Goal: Unclear: Browse casually

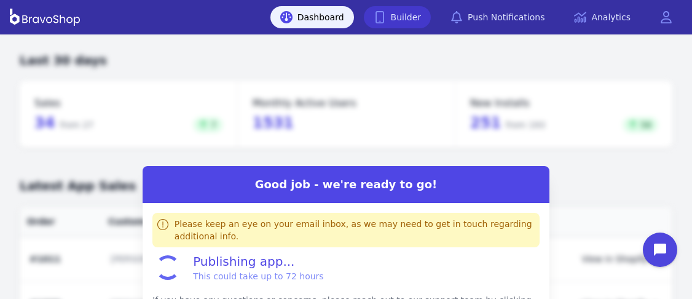
click at [426, 25] on link "Builder" at bounding box center [398, 17] width 68 height 22
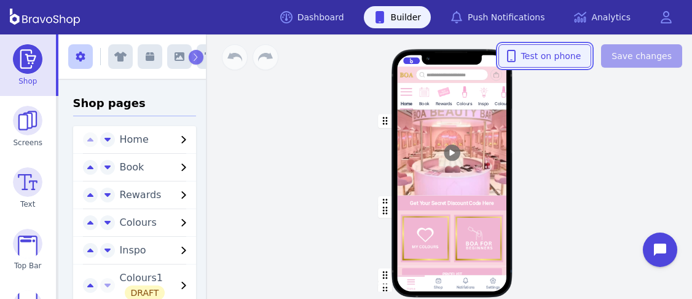
click at [560, 55] on span "Test on phone" at bounding box center [545, 56] width 73 height 12
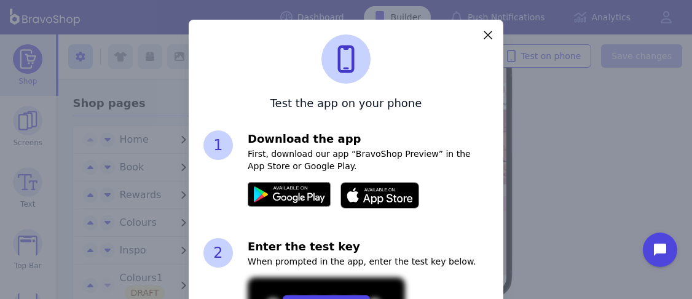
scroll to position [72, 0]
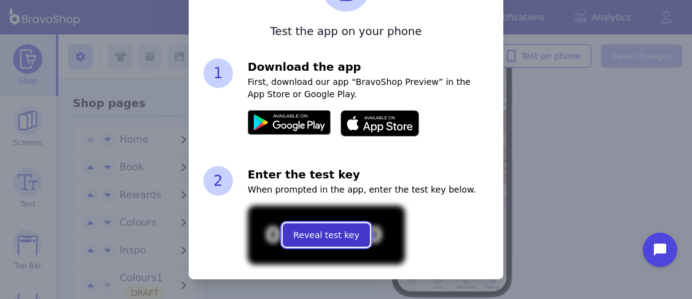
click at [347, 232] on span "Reveal test key" at bounding box center [326, 235] width 66 height 12
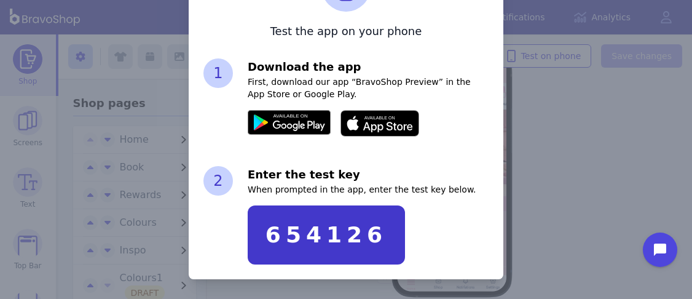
click at [616, 137] on div "Test the app on your phone 1 Download the app First, download our app “BravoSho…" at bounding box center [346, 113] width 692 height 371
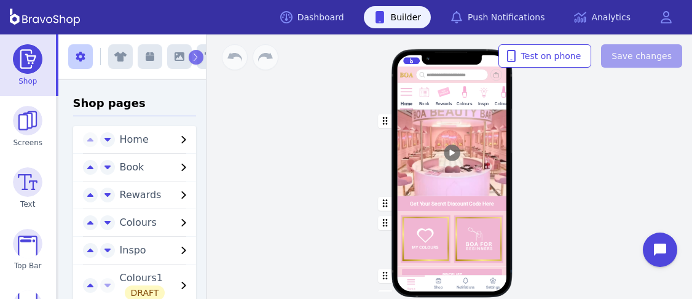
click at [431, 74] on div at bounding box center [452, 74] width 72 height 11
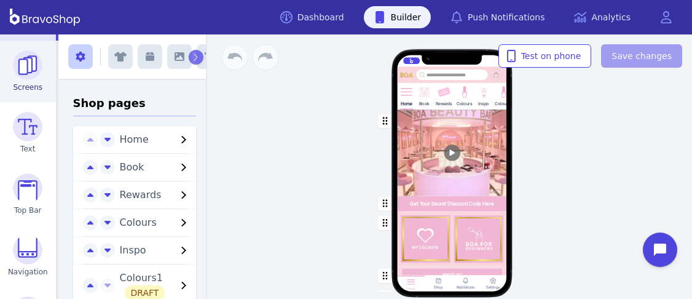
scroll to position [58, 0]
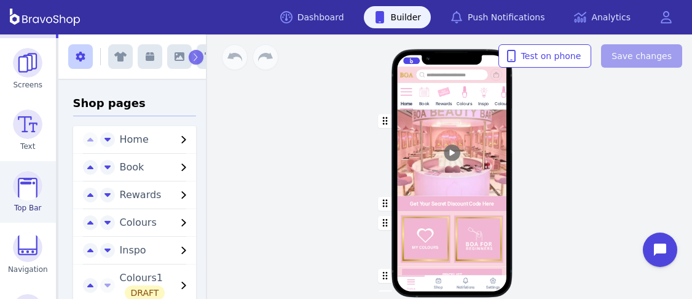
click at [31, 189] on img at bounding box center [28, 186] width 30 height 30
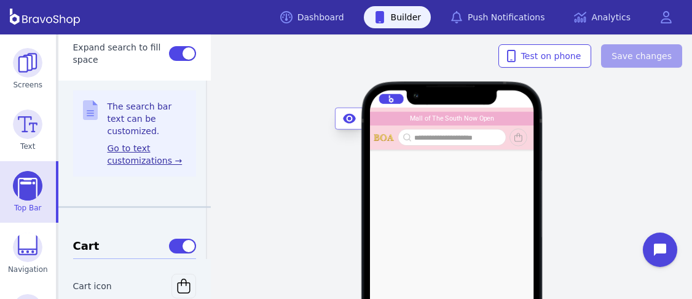
scroll to position [528, 0]
click at [143, 160] on link "Go to text customizations →" at bounding box center [147, 155] width 79 height 25
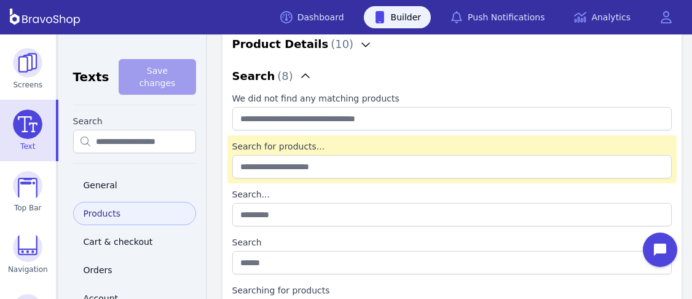
scroll to position [95, 0]
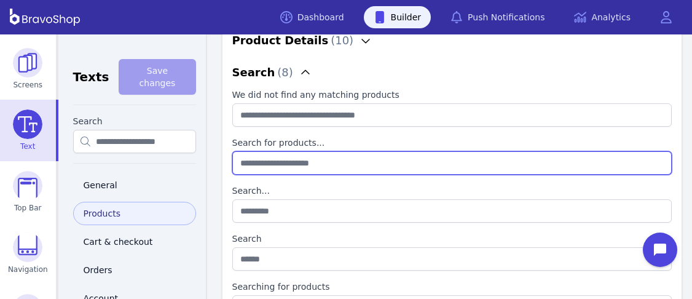
click at [369, 154] on products\{dot\}\{dot\}\{dot\} "Search for products..." at bounding box center [452, 162] width 440 height 23
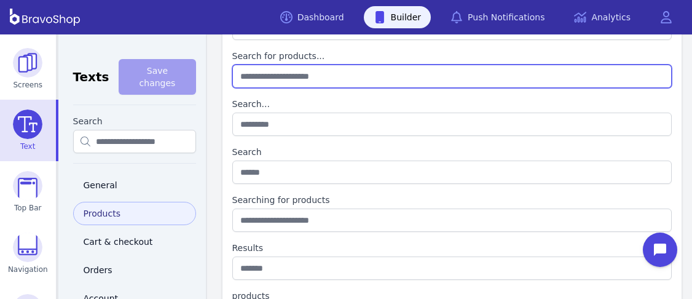
scroll to position [184, 0]
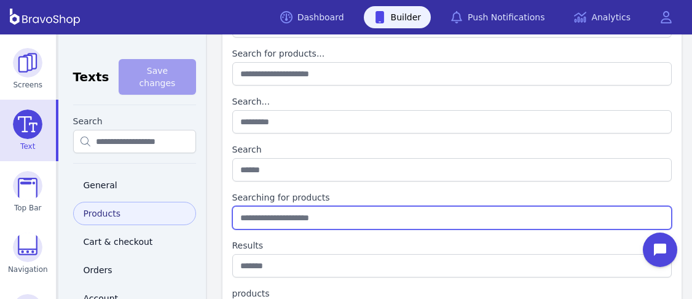
click at [328, 218] on products "Searching for products" at bounding box center [452, 217] width 440 height 23
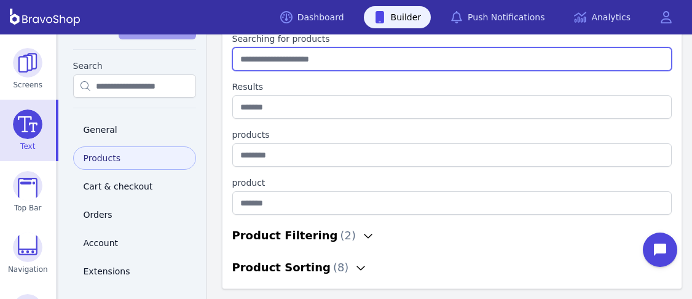
scroll to position [0, 0]
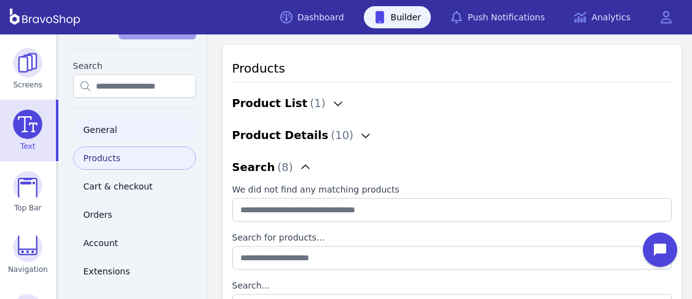
click at [95, 118] on link "General" at bounding box center [134, 129] width 123 height 23
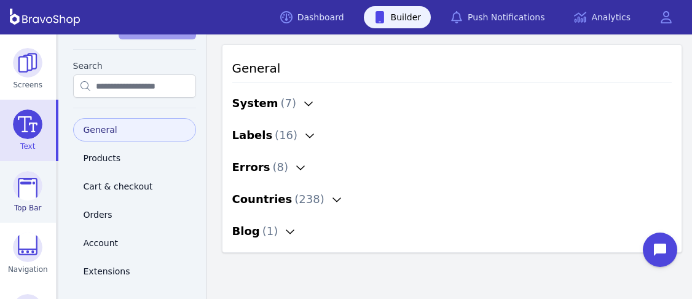
click at [25, 195] on img at bounding box center [28, 186] width 30 height 30
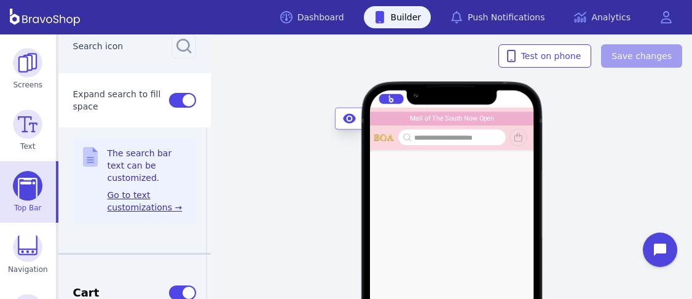
scroll to position [485, 0]
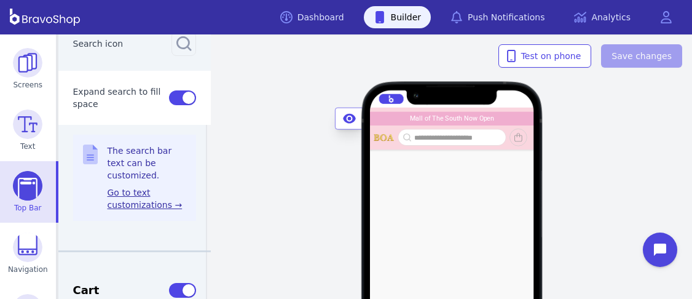
click at [125, 191] on link "Go to text customizations →" at bounding box center [147, 198] width 79 height 25
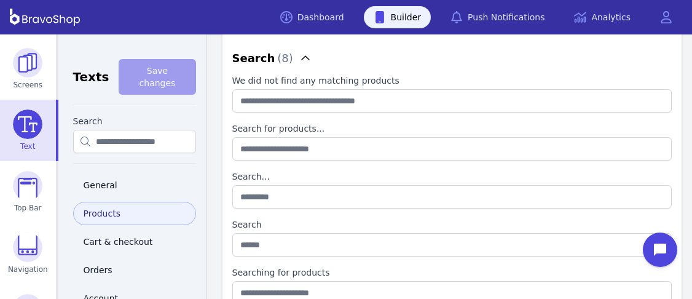
scroll to position [111, 0]
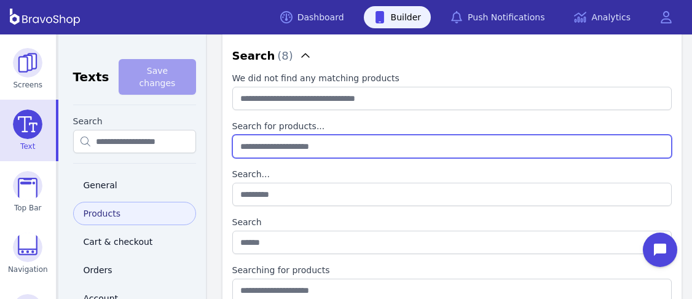
click at [339, 144] on products\{dot\}\{dot\}\{dot\} "Search for products..." at bounding box center [452, 146] width 440 height 23
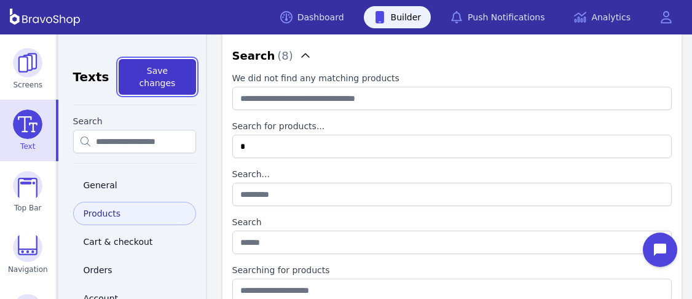
click at [163, 70] on span "Save changes" at bounding box center [158, 77] width 36 height 22
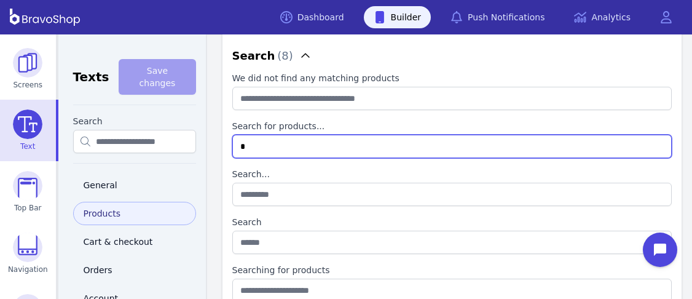
drag, startPoint x: 258, startPoint y: 146, endPoint x: 229, endPoint y: 146, distance: 28.9
click at [232, 146] on products\{dot\}\{dot\}\{dot\} "*" at bounding box center [452, 146] width 440 height 23
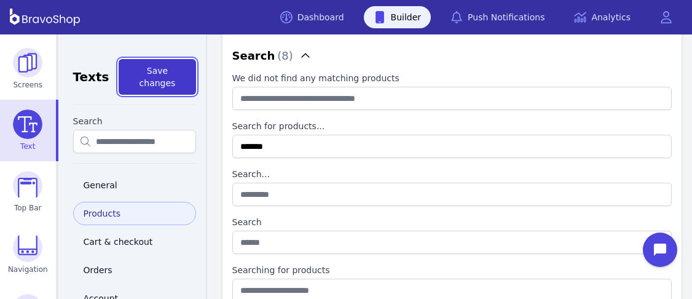
click at [157, 66] on span "Save changes" at bounding box center [158, 77] width 36 height 22
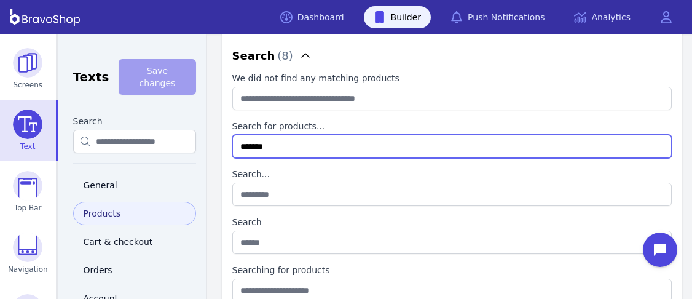
click at [322, 152] on products\{dot\}\{dot\}\{dot\} "*******" at bounding box center [452, 146] width 440 height 23
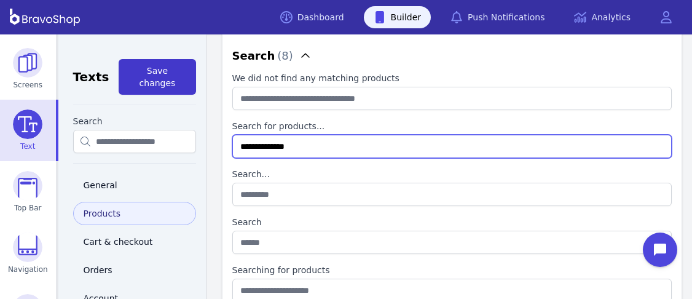
type products\{dot\}\{dot\}\{dot\} "**********"
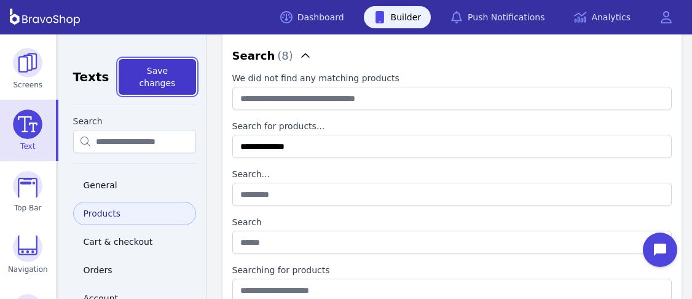
click at [172, 73] on span "Save changes" at bounding box center [158, 77] width 36 height 22
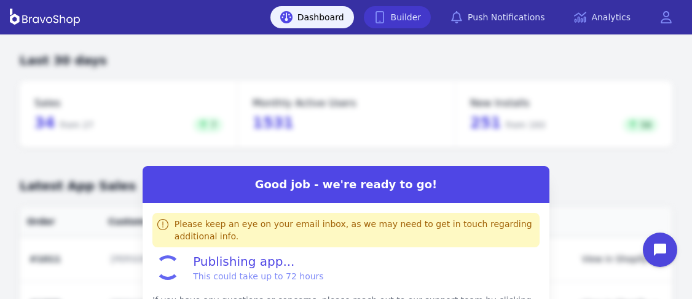
click at [426, 25] on link "Builder" at bounding box center [398, 17] width 68 height 22
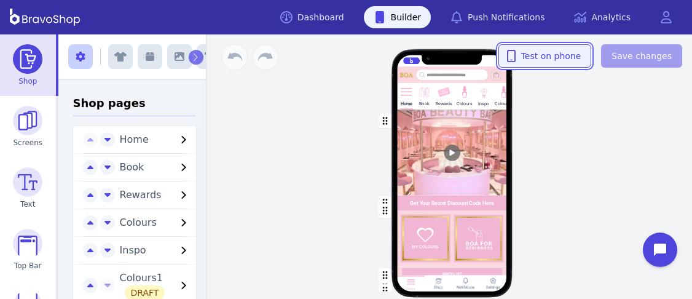
click at [560, 55] on span "Test on phone" at bounding box center [545, 56] width 73 height 12
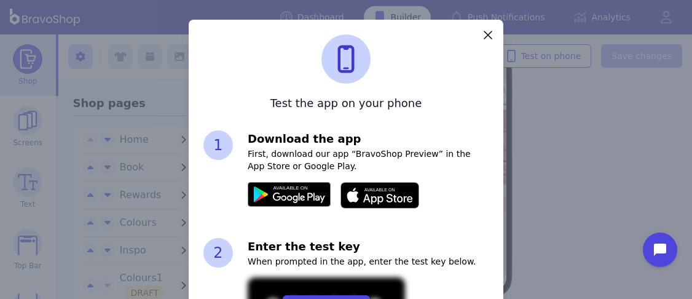
scroll to position [72, 0]
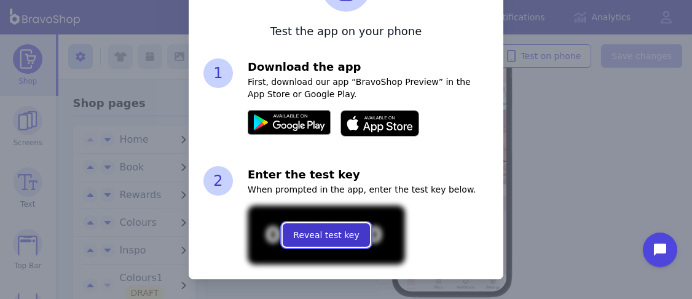
click at [347, 232] on span "Reveal test key" at bounding box center [326, 235] width 66 height 12
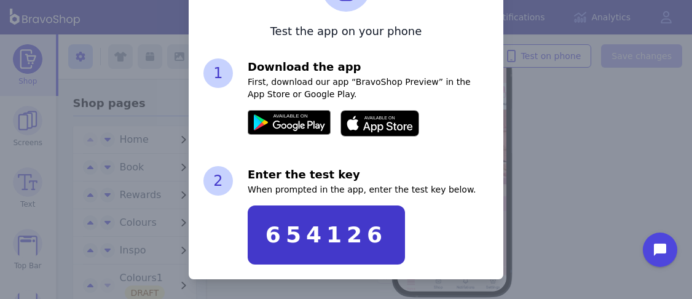
click at [616, 137] on div "Test the app on your phone 1 Download the app First, download our app “BravoSho…" at bounding box center [346, 113] width 692 height 371
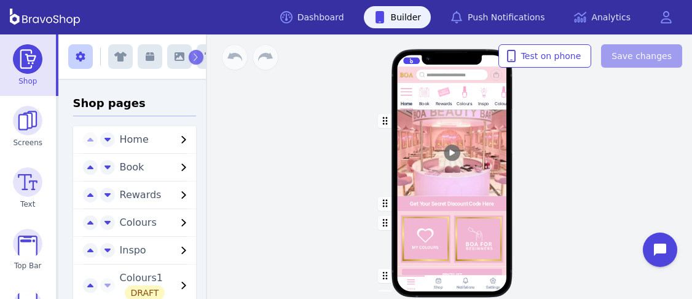
click at [431, 74] on div at bounding box center [452, 74] width 72 height 11
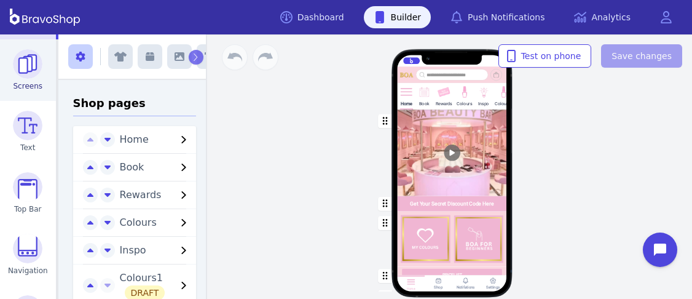
scroll to position [58, 0]
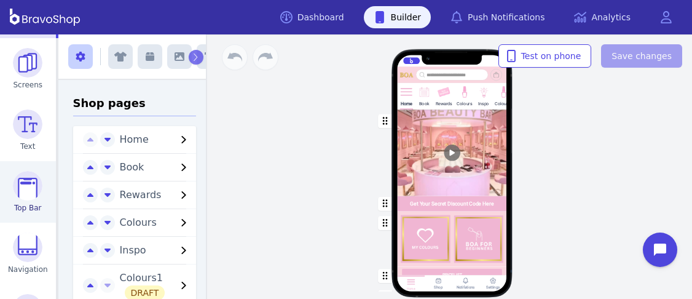
click at [31, 189] on img at bounding box center [28, 186] width 30 height 30
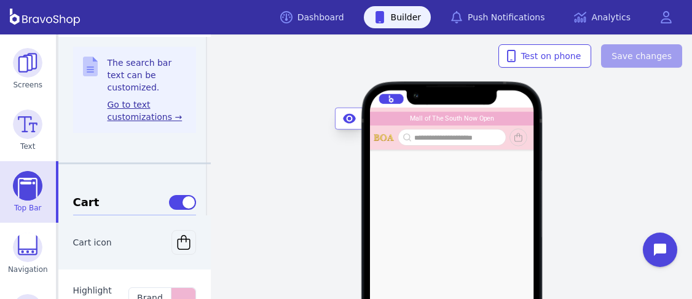
scroll to position [528, 0]
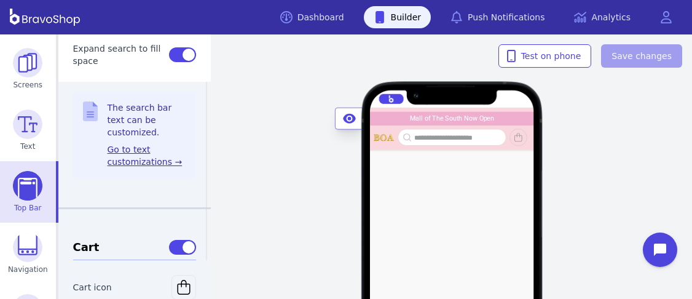
click at [143, 160] on link "Go to text customizations →" at bounding box center [147, 155] width 79 height 25
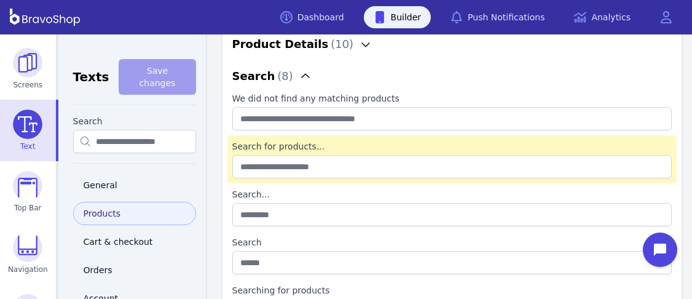
scroll to position [95, 0]
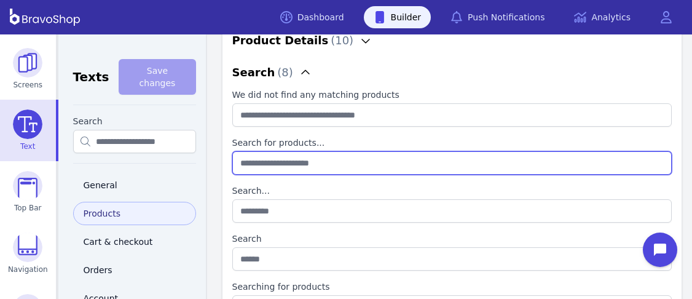
click at [369, 154] on products\{dot\}\{dot\}\{dot\} "Search for products..." at bounding box center [452, 162] width 440 height 23
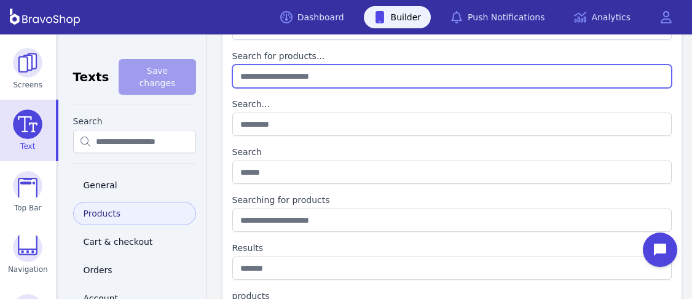
scroll to position [184, 0]
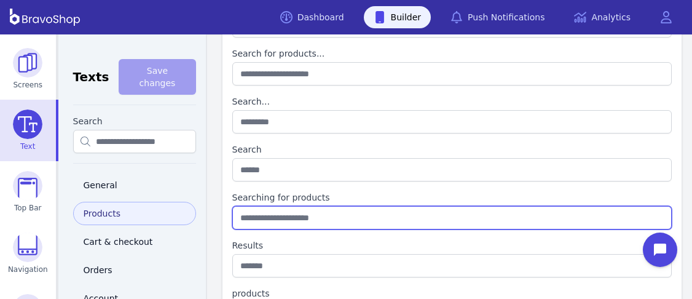
click at [328, 218] on products "Searching for products" at bounding box center [452, 217] width 440 height 23
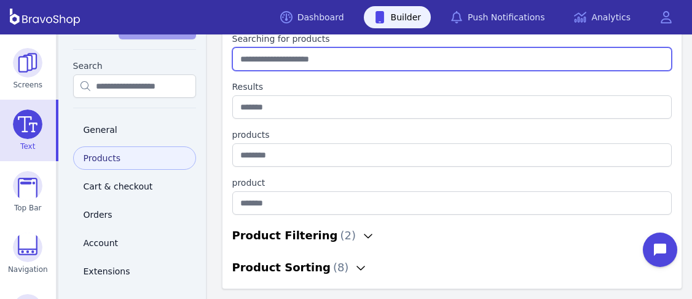
scroll to position [0, 0]
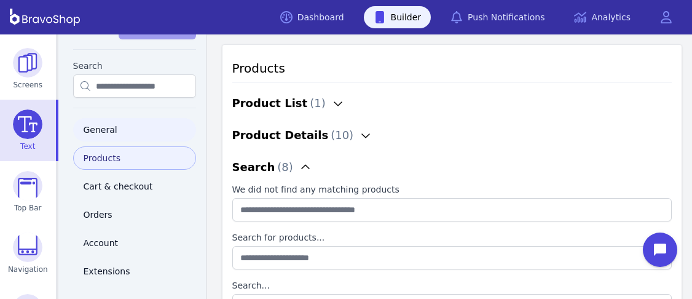
click at [95, 118] on link "General" at bounding box center [134, 129] width 123 height 23
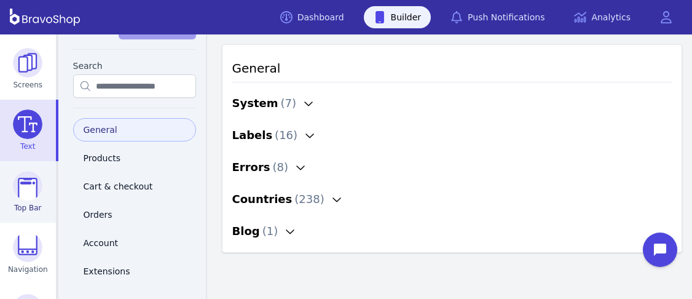
click at [25, 195] on img at bounding box center [28, 186] width 30 height 30
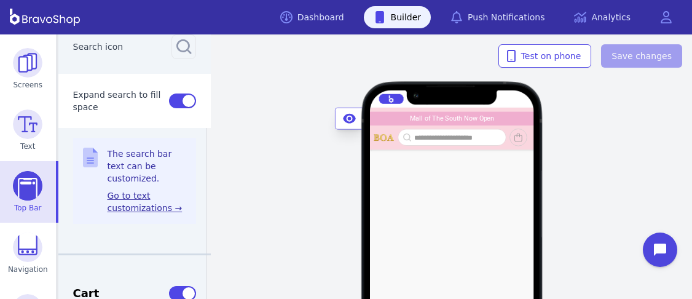
scroll to position [485, 0]
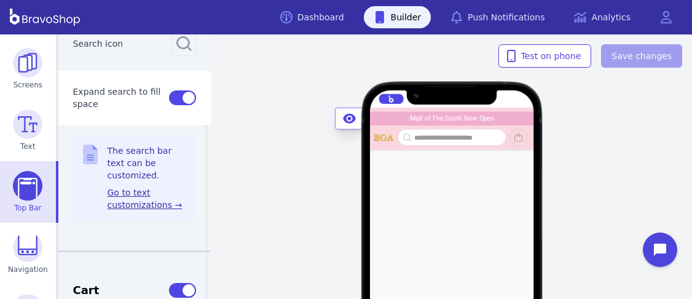
click at [125, 191] on link "Go to text customizations →" at bounding box center [147, 198] width 79 height 25
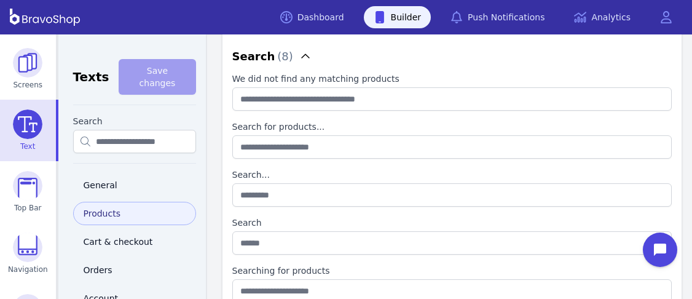
scroll to position [111, 0]
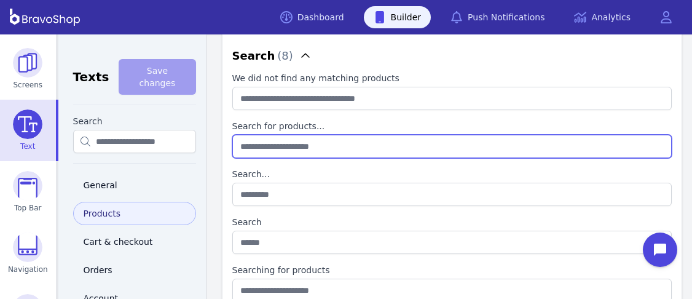
click at [339, 144] on products\{dot\}\{dot\}\{dot\} "Search for products..." at bounding box center [452, 146] width 440 height 23
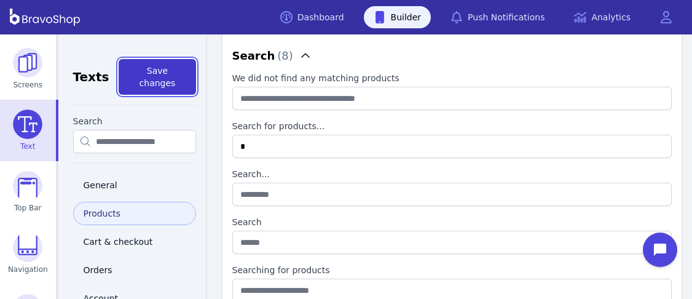
click at [163, 70] on span "Save changes" at bounding box center [158, 77] width 36 height 22
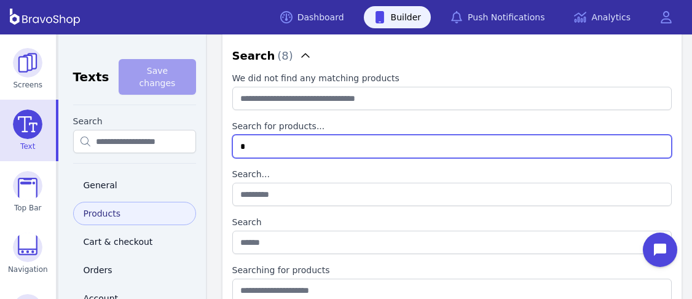
drag, startPoint x: 258, startPoint y: 146, endPoint x: 229, endPoint y: 146, distance: 28.9
click at [232, 146] on products\{dot\}\{dot\}\{dot\} "*" at bounding box center [452, 146] width 440 height 23
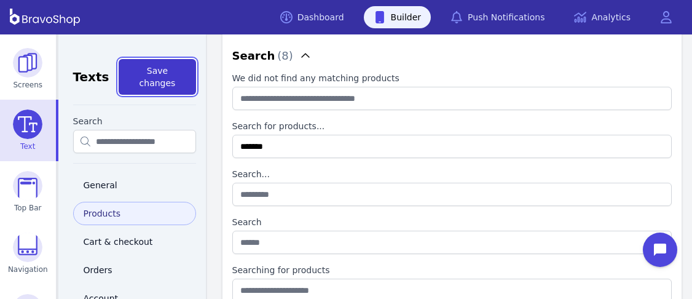
click at [157, 66] on span "Save changes" at bounding box center [158, 77] width 36 height 22
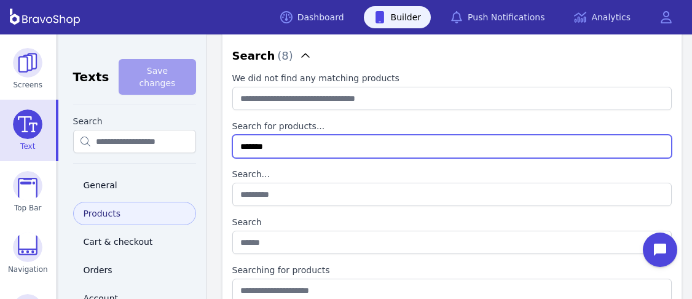
click at [322, 152] on products\{dot\}\{dot\}\{dot\} "*******" at bounding box center [452, 146] width 440 height 23
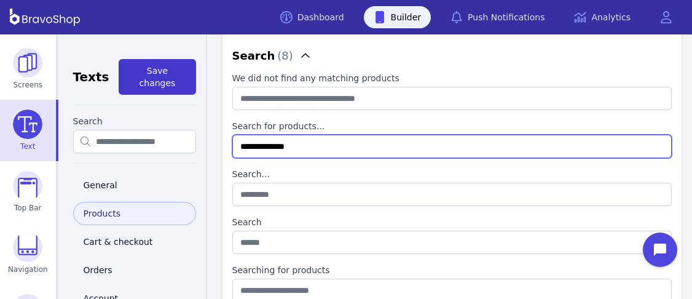
type products\{dot\}\{dot\}\{dot\} "**********"
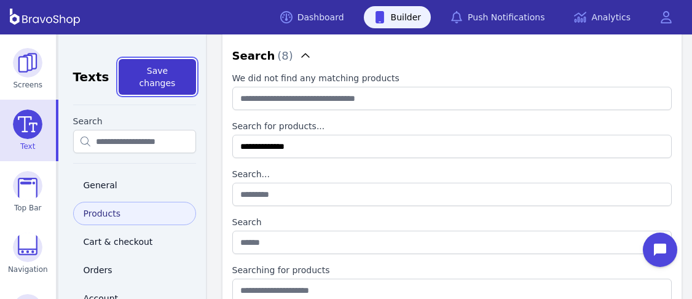
click at [172, 73] on span "Save changes" at bounding box center [158, 77] width 36 height 22
